Goal: Navigation & Orientation: Find specific page/section

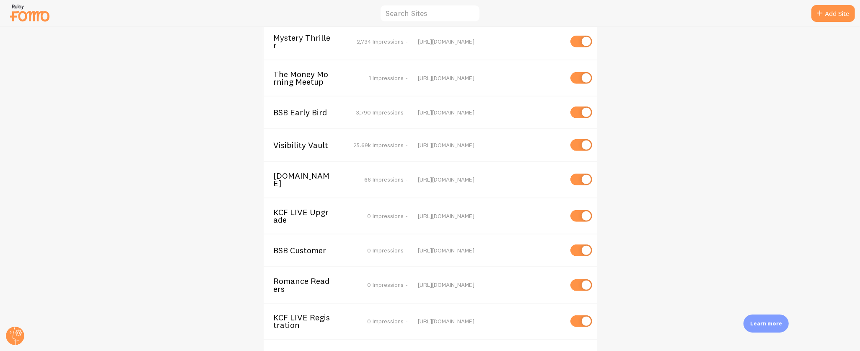
scroll to position [796, 0]
click at [380, 142] on span "25.69k Impressions -" at bounding box center [381, 146] width 54 height 8
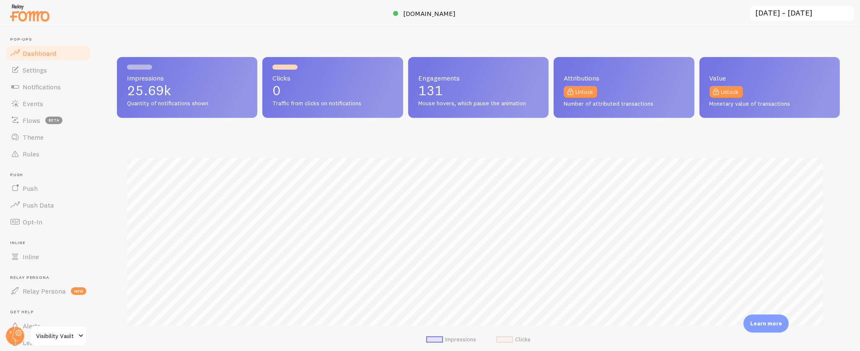
scroll to position [220, 715]
click at [18, 332] on icon at bounding box center [18, 332] width 3 height 3
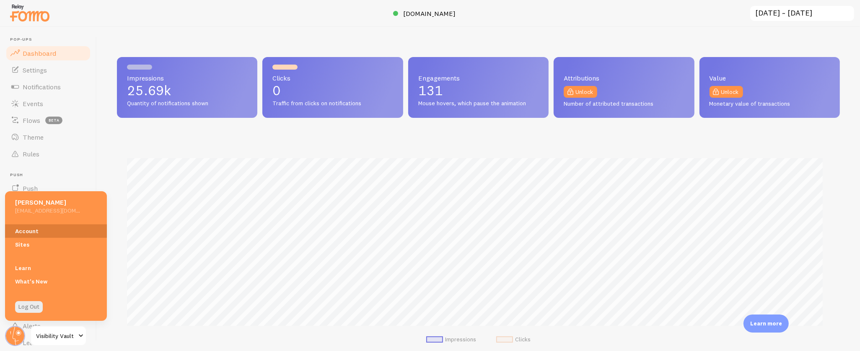
click at [12, 230] on link "Account" at bounding box center [56, 230] width 102 height 13
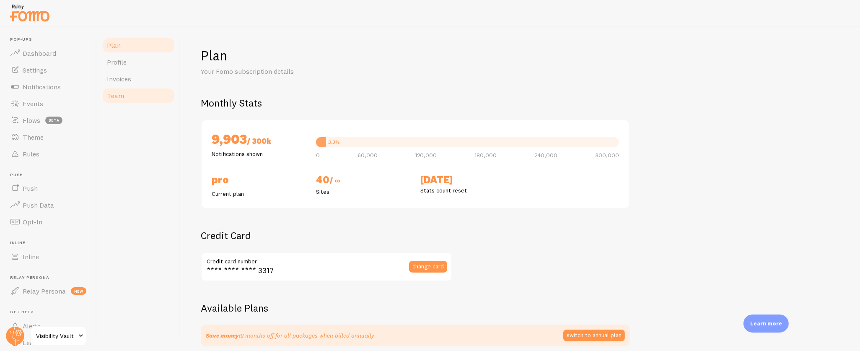
click at [126, 96] on link "Team" at bounding box center [138, 95] width 73 height 17
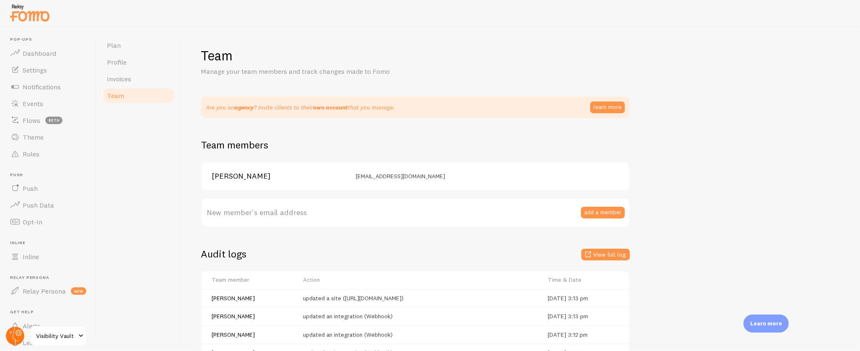
click at [15, 327] on circle at bounding box center [15, 335] width 18 height 18
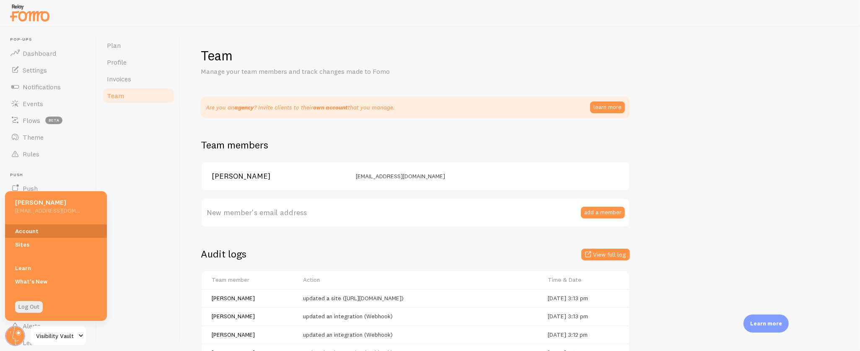
click at [22, 228] on link "Account" at bounding box center [56, 230] width 102 height 13
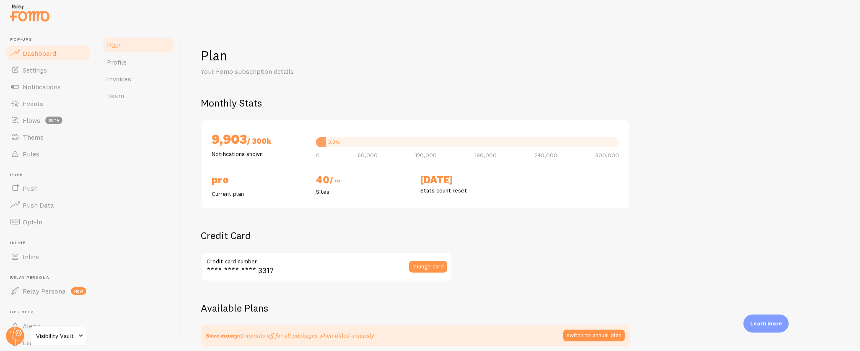
click at [28, 47] on link "Dashboard" at bounding box center [48, 53] width 86 height 17
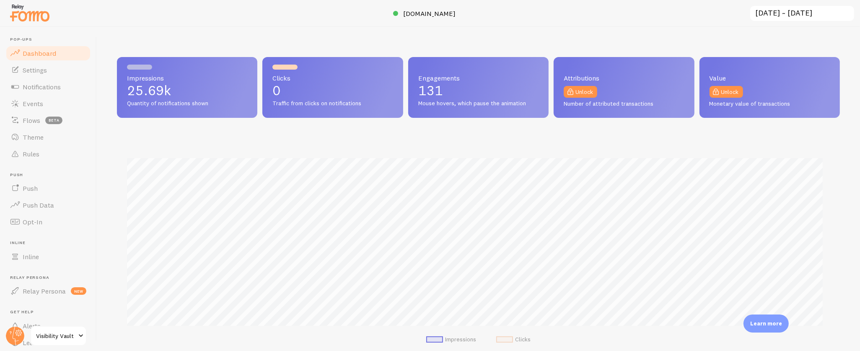
scroll to position [220, 715]
click at [5, 329] on div at bounding box center [15, 335] width 20 height 20
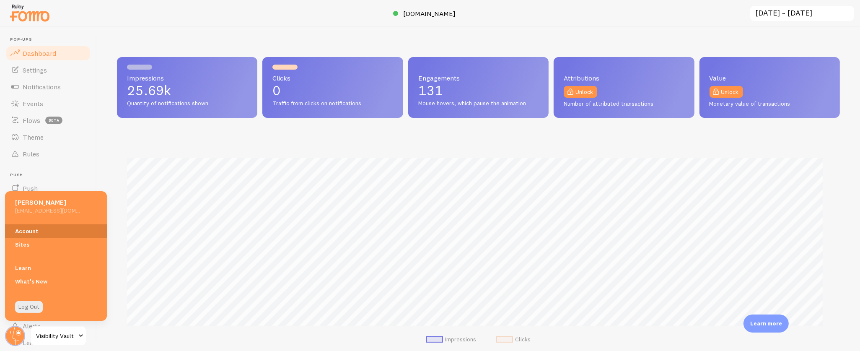
click at [37, 225] on link "Account" at bounding box center [56, 230] width 102 height 13
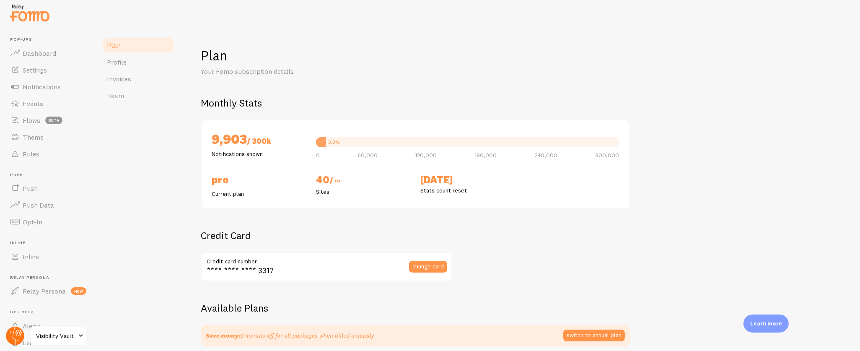
click at [11, 331] on circle at bounding box center [15, 335] width 18 height 18
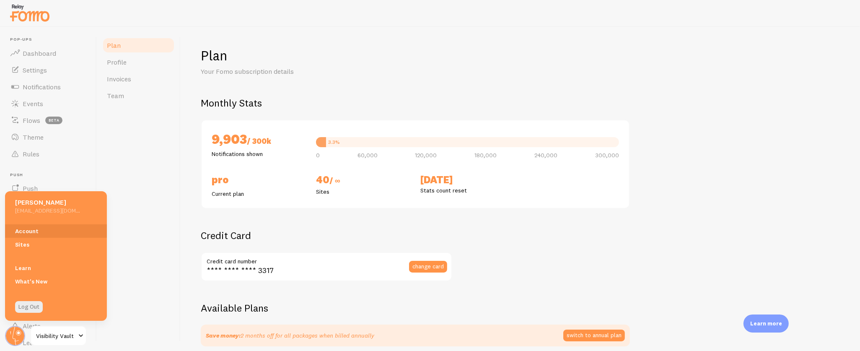
click at [65, 336] on span "Visibility Vault" at bounding box center [56, 336] width 40 height 10
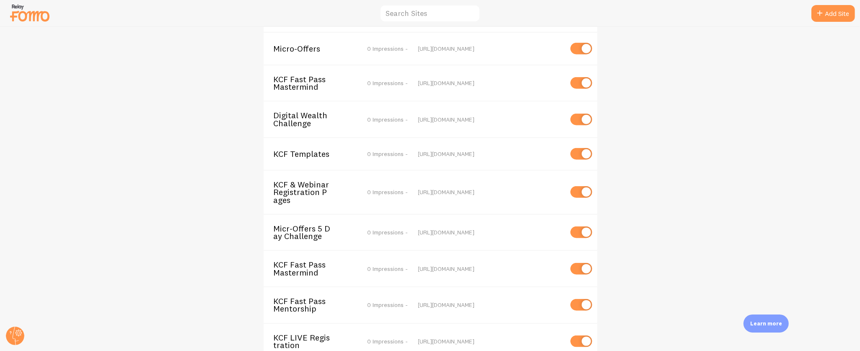
scroll to position [1146, 0]
